Goal: Task Accomplishment & Management: Manage account settings

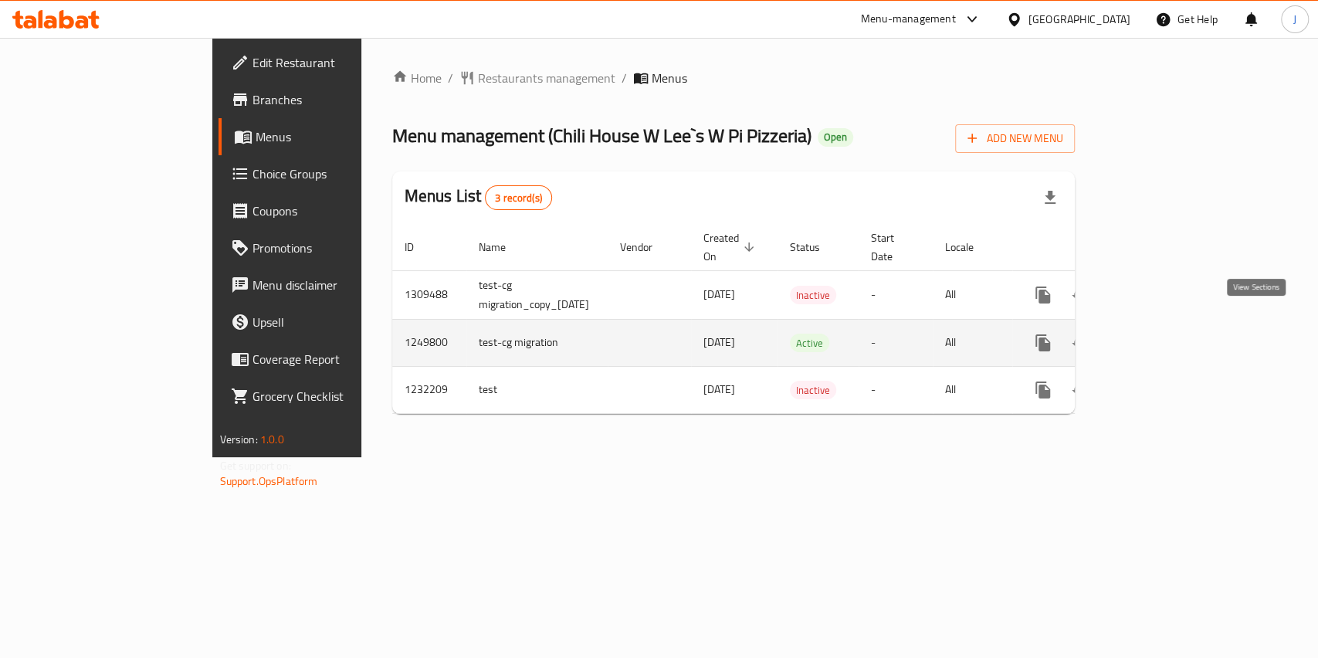
click at [1163, 334] on icon "enhanced table" at bounding box center [1154, 343] width 19 height 19
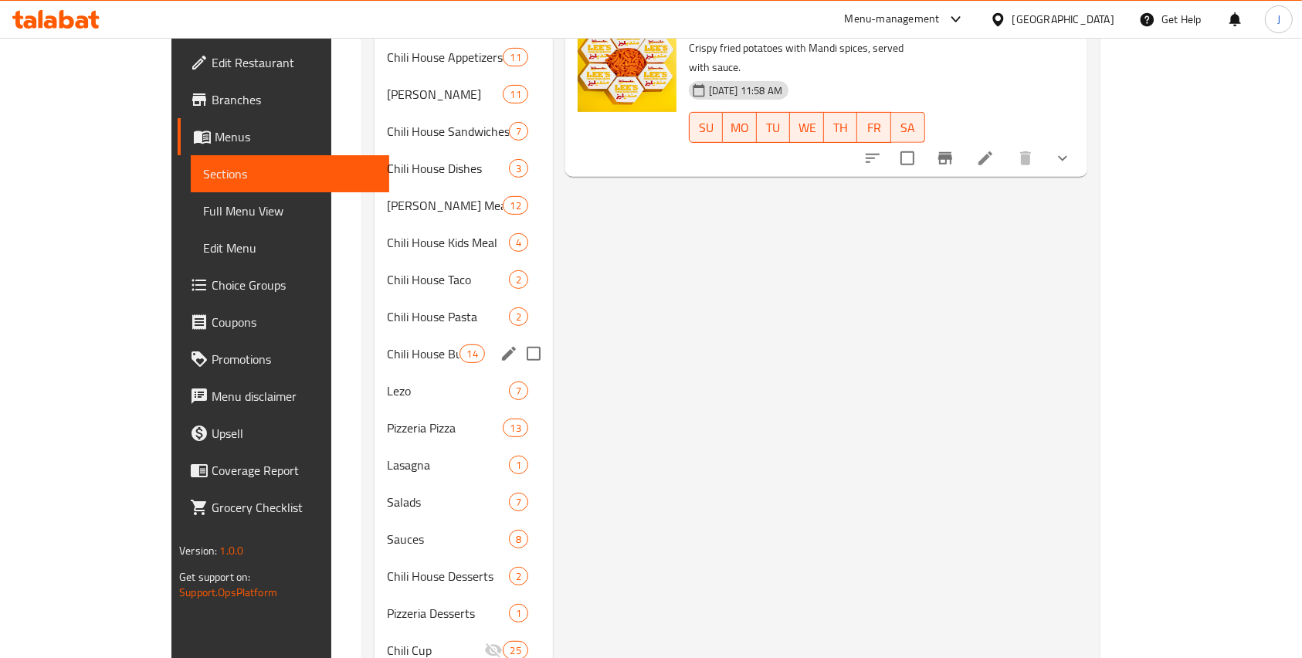
scroll to position [623, 0]
click at [387, 417] on span "Pizzeria Pizza" at bounding box center [423, 426] width 73 height 19
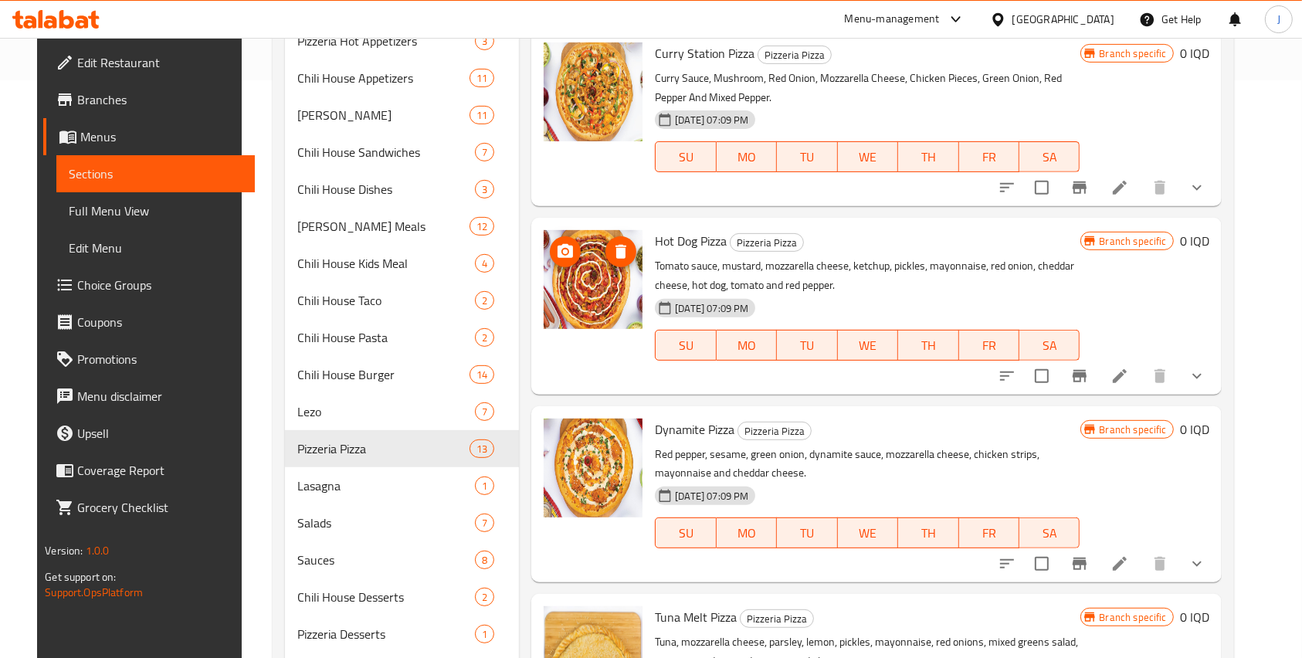
scroll to position [732, 0]
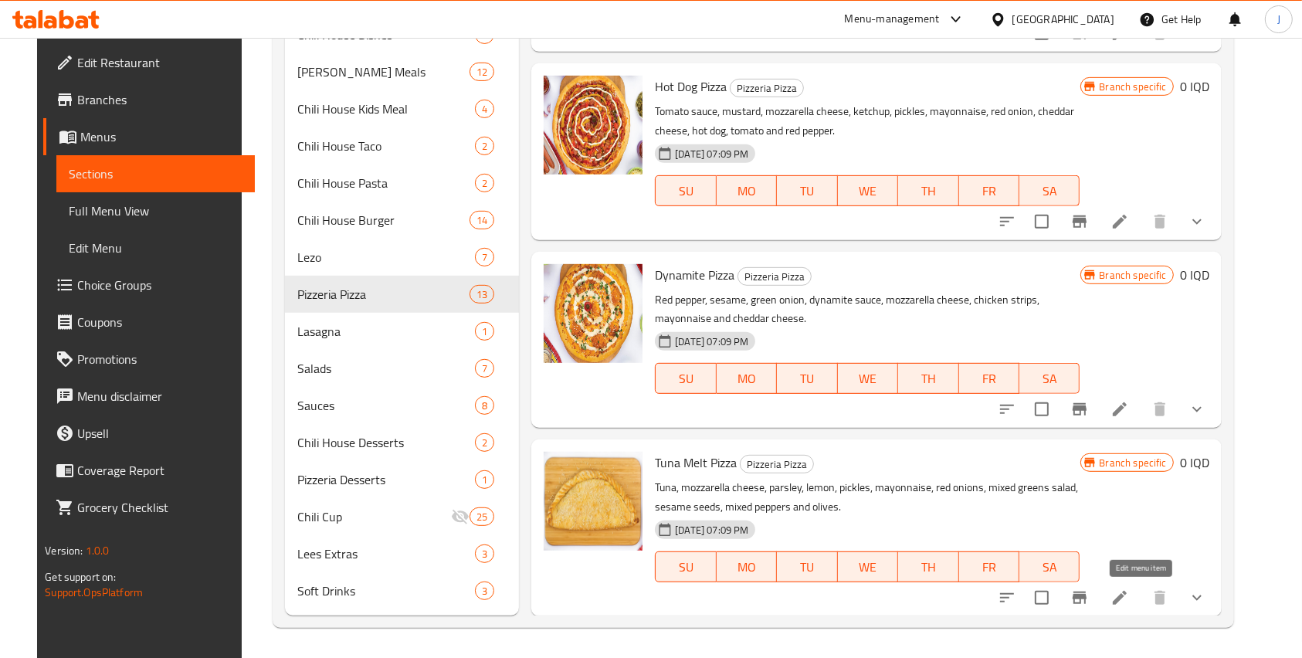
click at [1129, 591] on icon at bounding box center [1119, 597] width 19 height 19
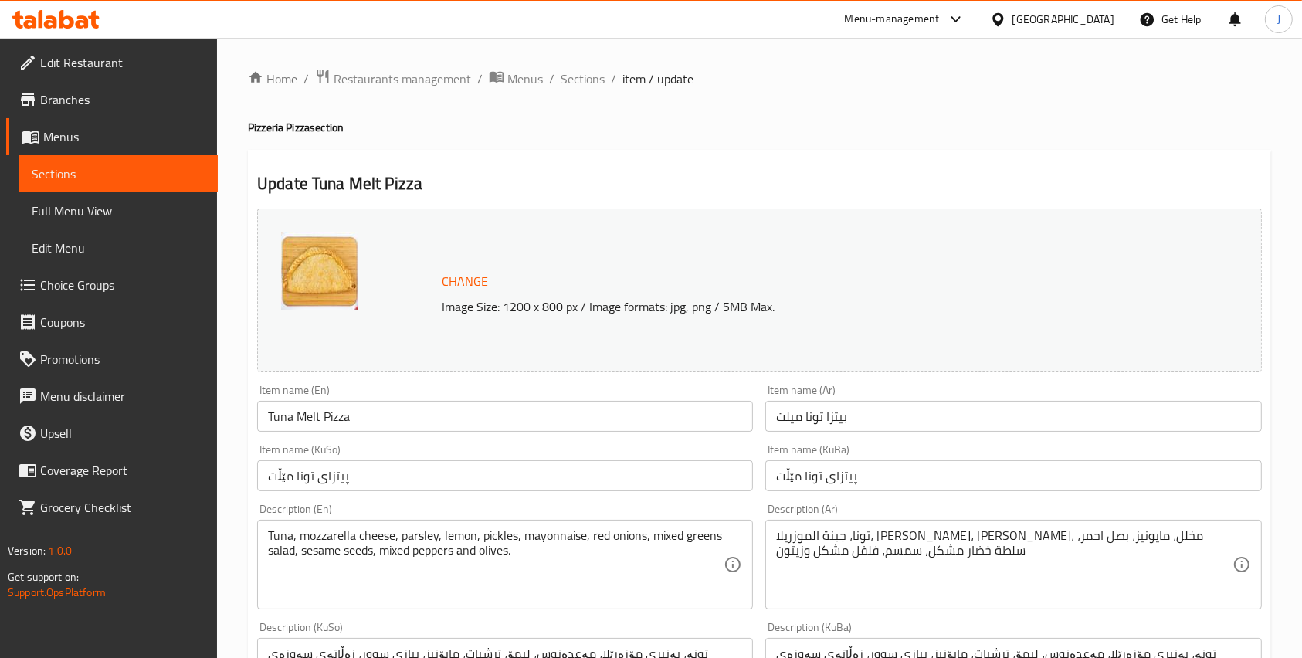
scroll to position [710, 0]
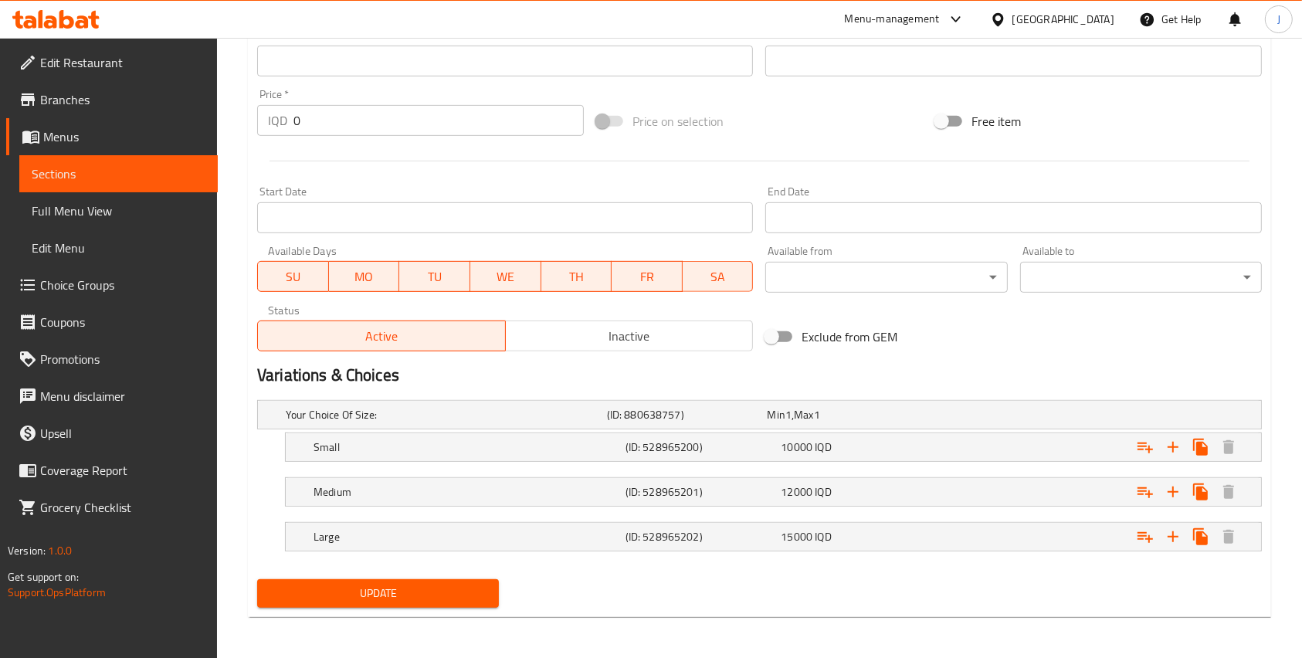
click at [630, 334] on span "Inactive" at bounding box center [629, 336] width 235 height 22
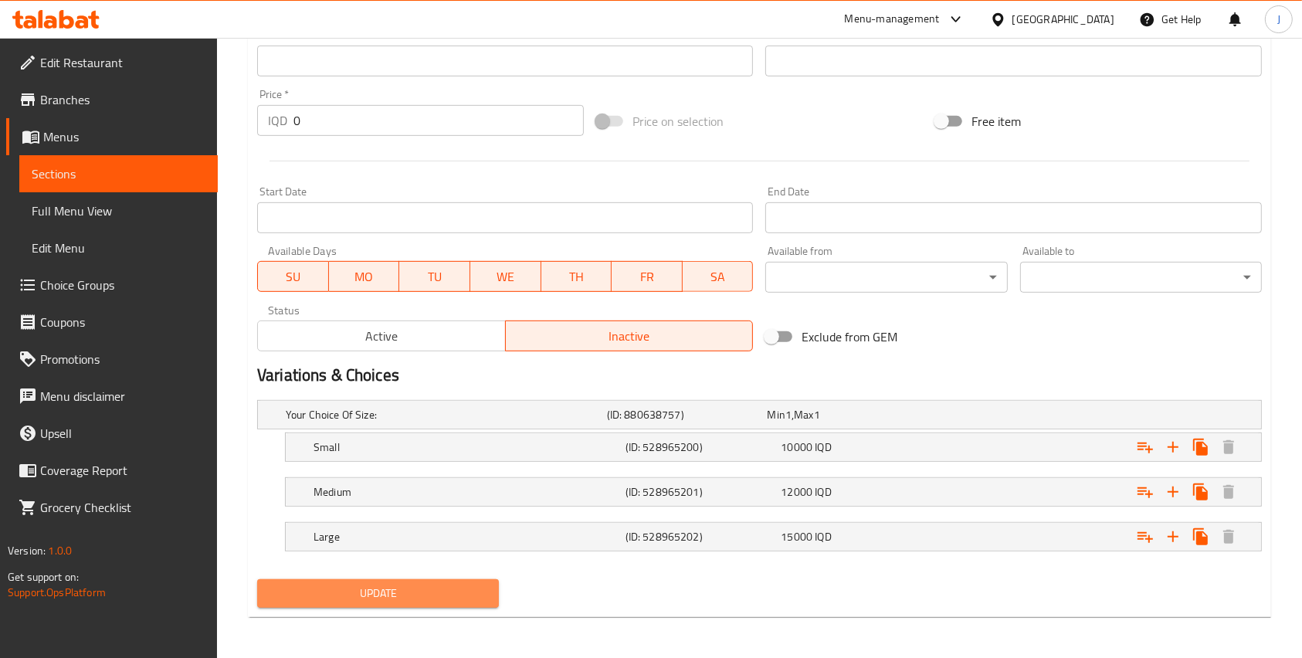
click at [384, 601] on span "Update" at bounding box center [377, 593] width 217 height 19
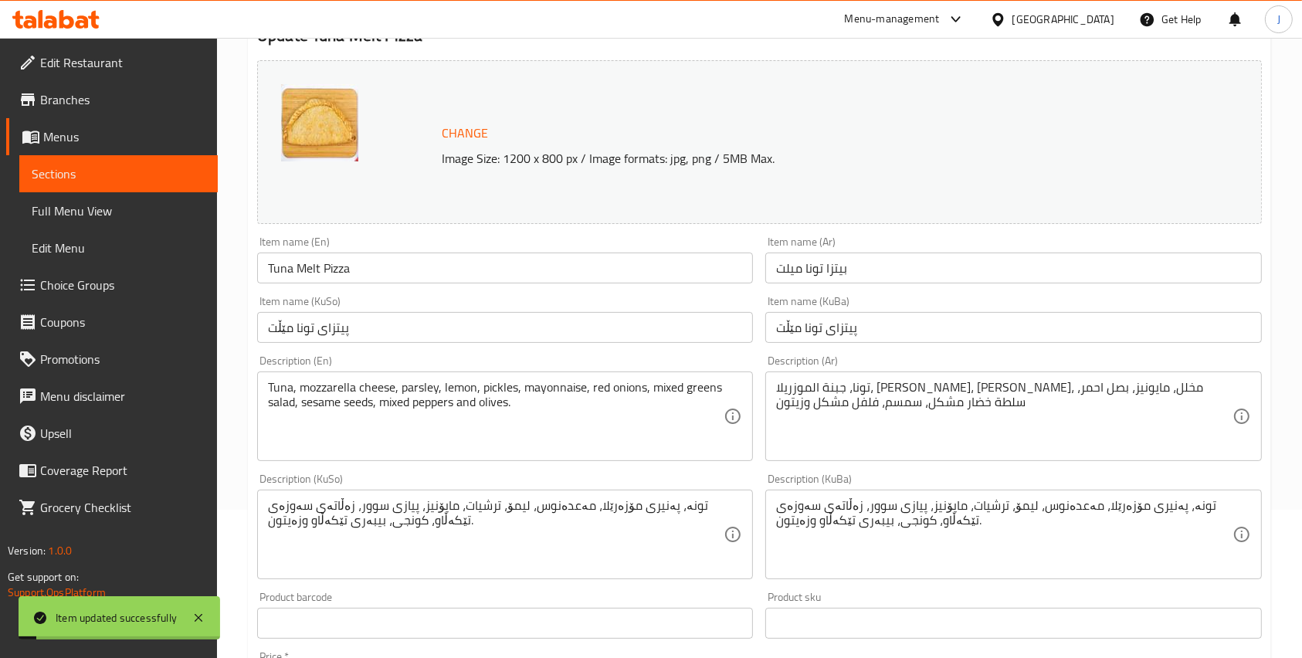
scroll to position [0, 0]
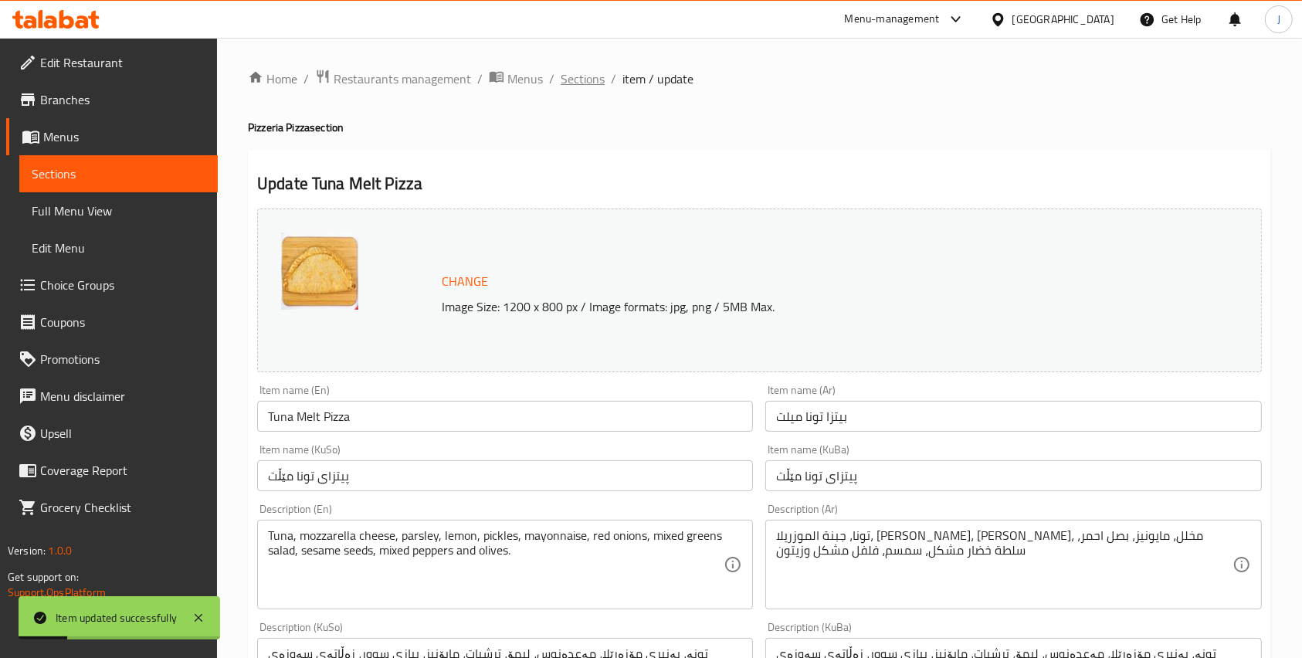
click at [587, 75] on span "Sections" at bounding box center [582, 78] width 44 height 19
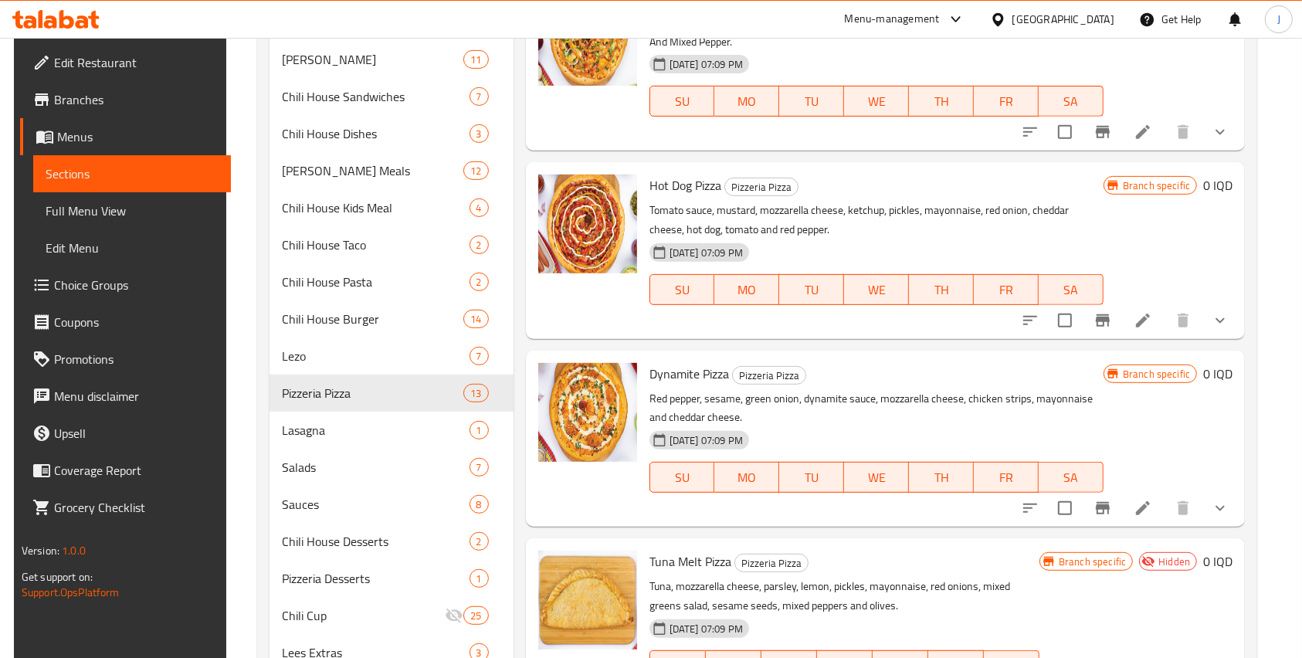
scroll to position [732, 0]
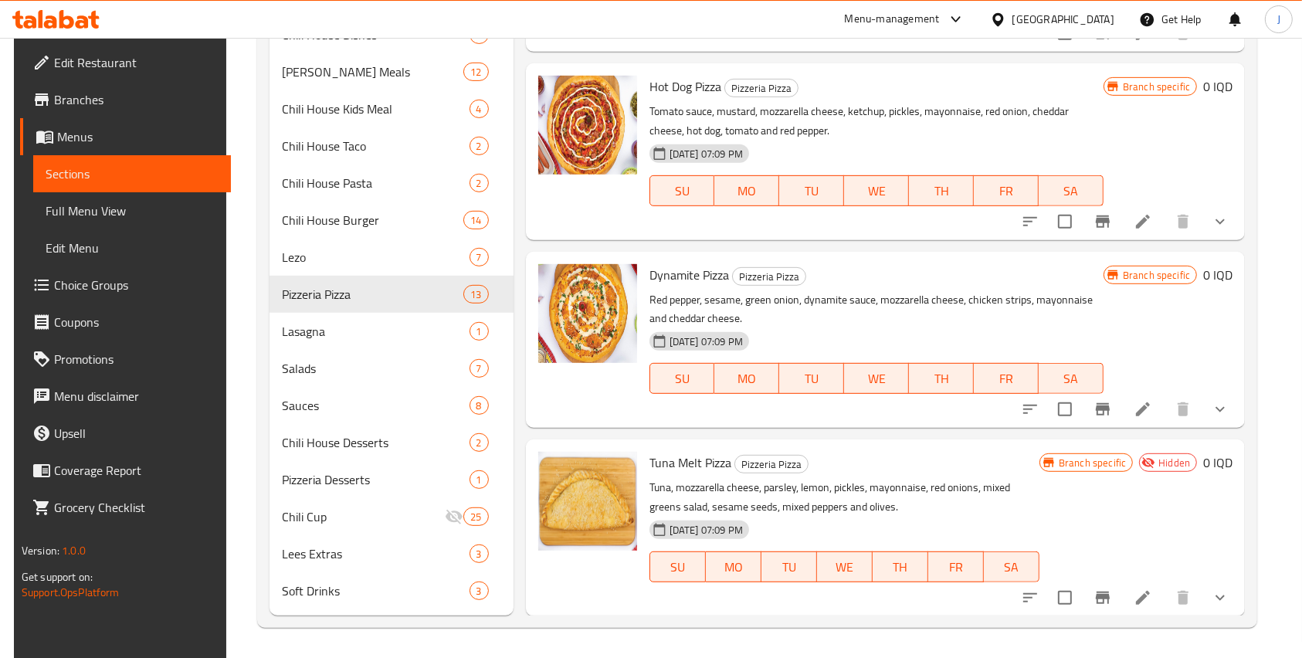
click at [116, 109] on link "Branches" at bounding box center [126, 99] width 212 height 37
